Goal: Understand site structure: Understand site structure

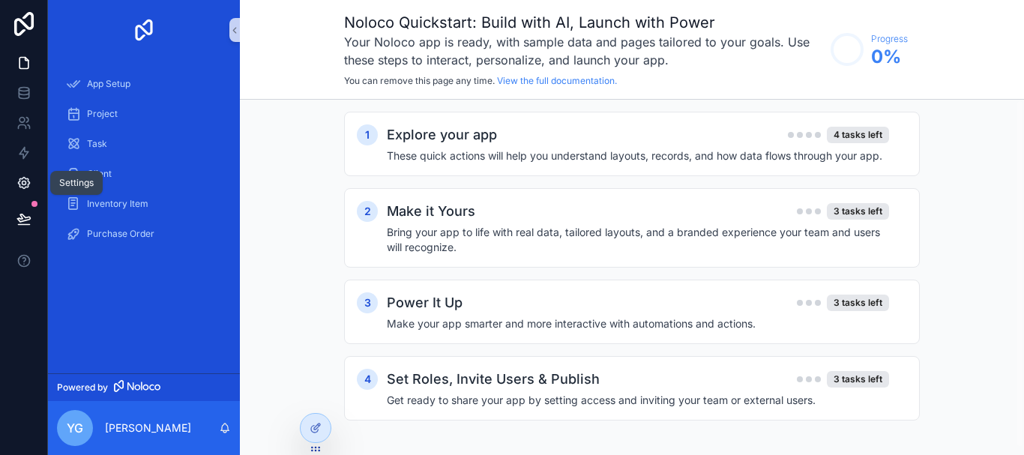
click at [16, 190] on icon at bounding box center [23, 182] width 15 height 15
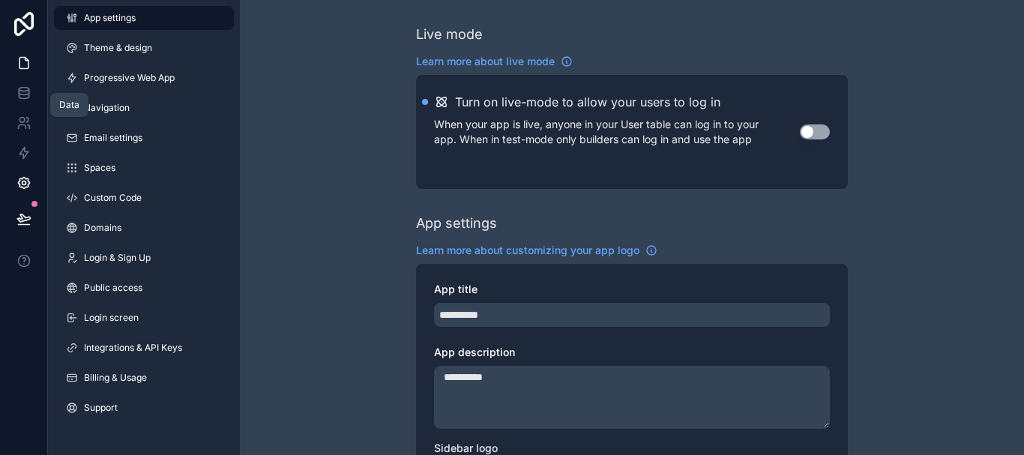
click at [20, 74] on link at bounding box center [23, 63] width 47 height 30
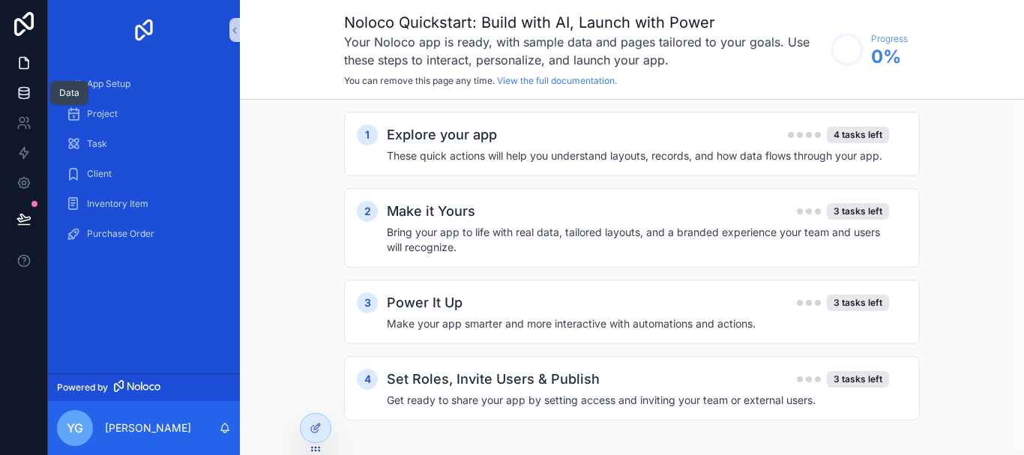
click at [16, 97] on icon at bounding box center [23, 92] width 15 height 15
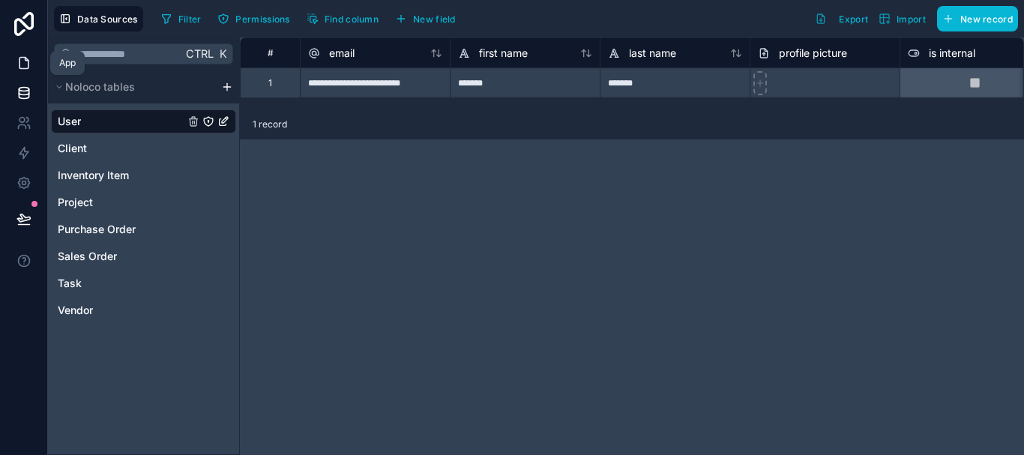
click at [15, 72] on link at bounding box center [23, 63] width 47 height 30
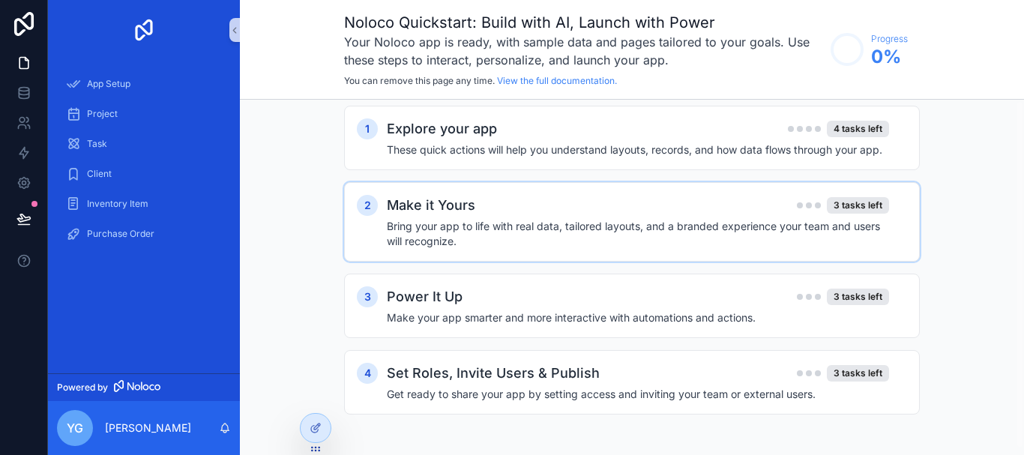
scroll to position [7, 0]
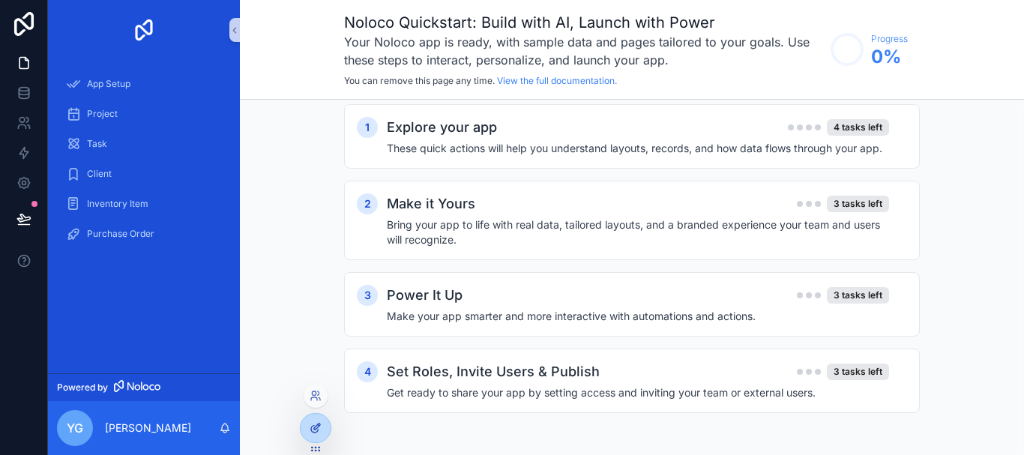
click at [313, 436] on div at bounding box center [316, 428] width 30 height 28
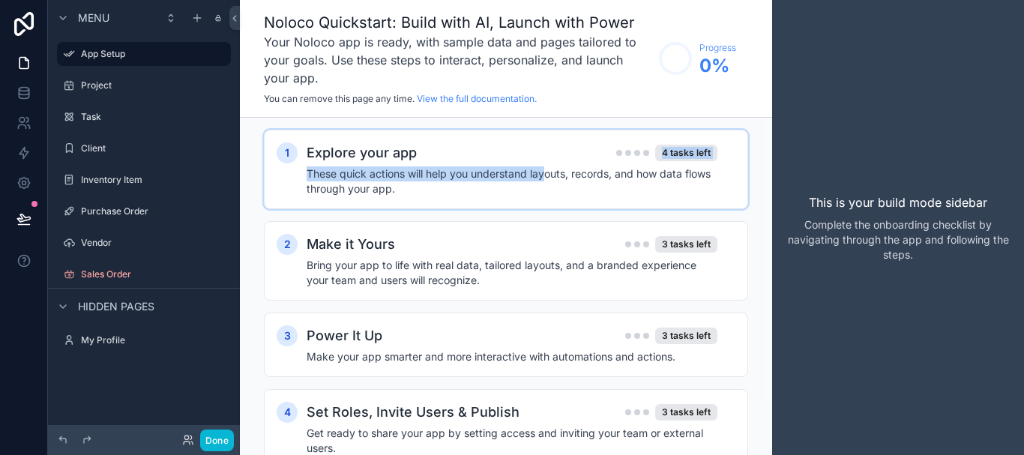
drag, startPoint x: 499, startPoint y: 157, endPoint x: 544, endPoint y: 167, distance: 46.0
click at [544, 167] on div "Explore your app 4 tasks left These quick actions will help you understand layo…" at bounding box center [521, 169] width 429 height 54
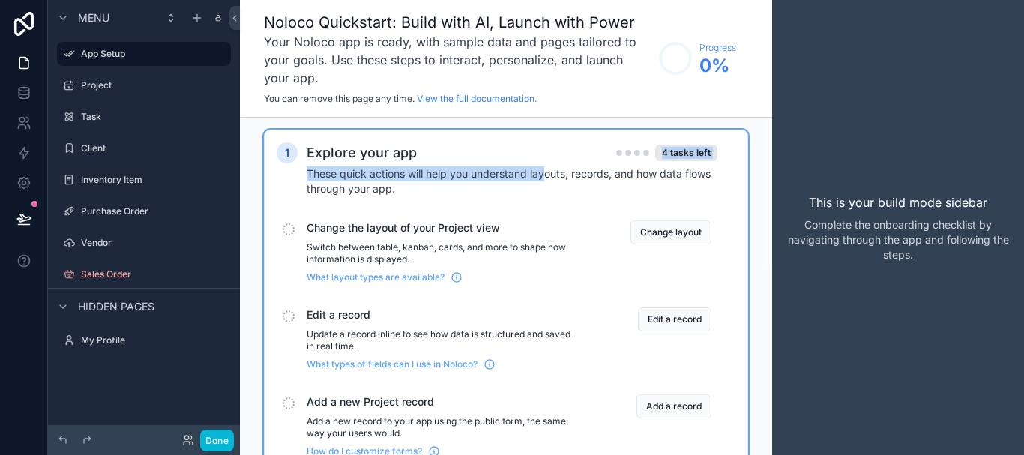
click at [573, 164] on div "Explore your app 4 tasks left These quick actions will help you understand layo…" at bounding box center [521, 169] width 429 height 54
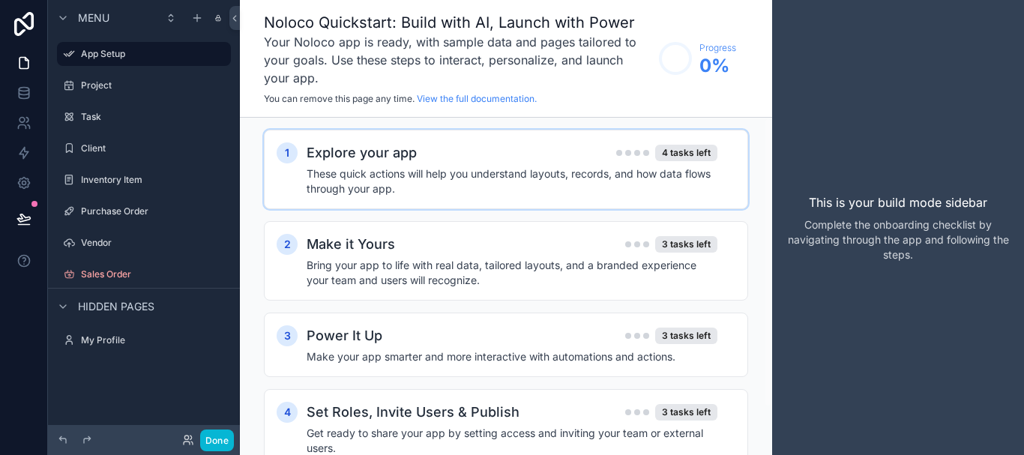
click at [573, 164] on div "Explore your app 4 tasks left These quick actions will help you understand layo…" at bounding box center [521, 169] width 429 height 54
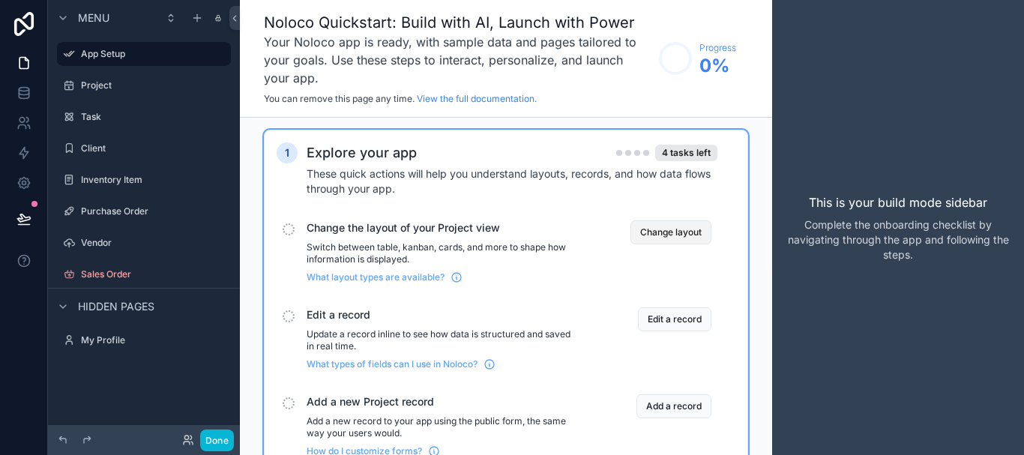
click at [650, 226] on button "Change layout" at bounding box center [670, 232] width 81 height 24
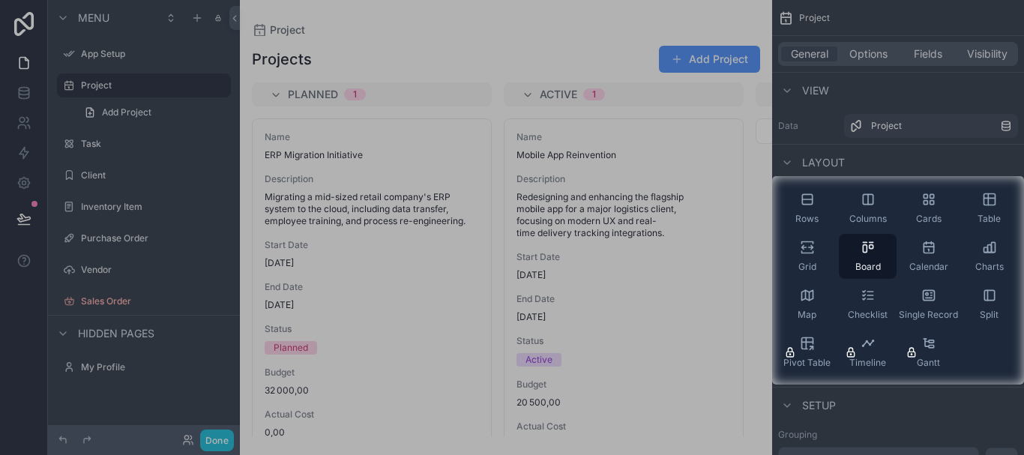
click at [430, 220] on div at bounding box center [386, 280] width 772 height 208
